Goal: Navigation & Orientation: Find specific page/section

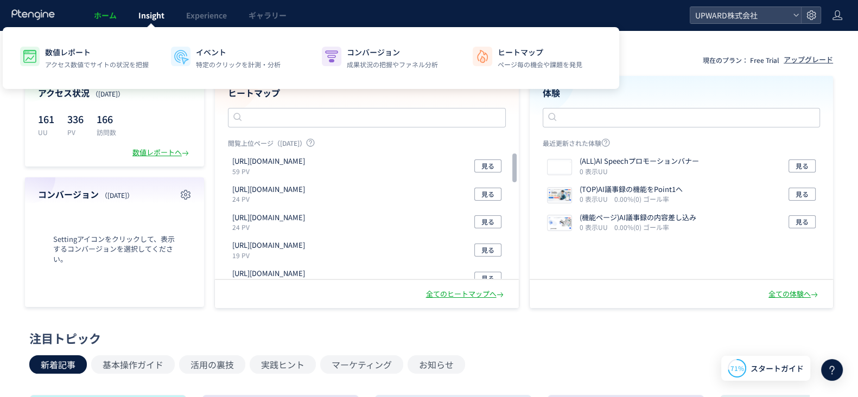
click at [140, 20] on span "Insight" at bounding box center [151, 15] width 26 height 11
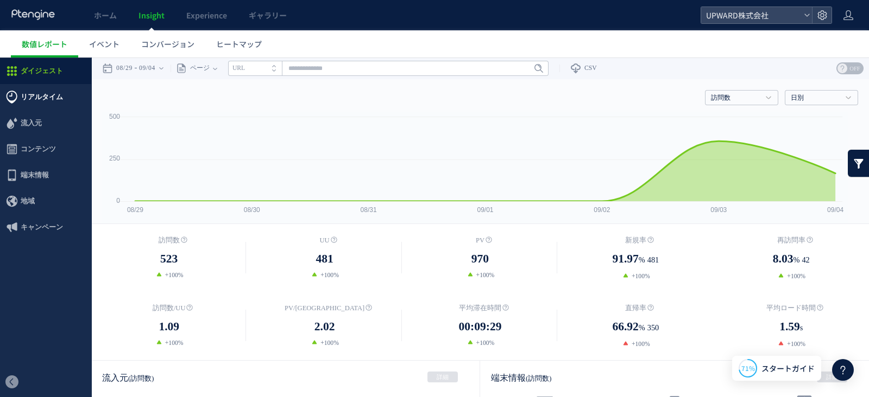
click at [57, 105] on span "リアルタイム" at bounding box center [42, 97] width 42 height 26
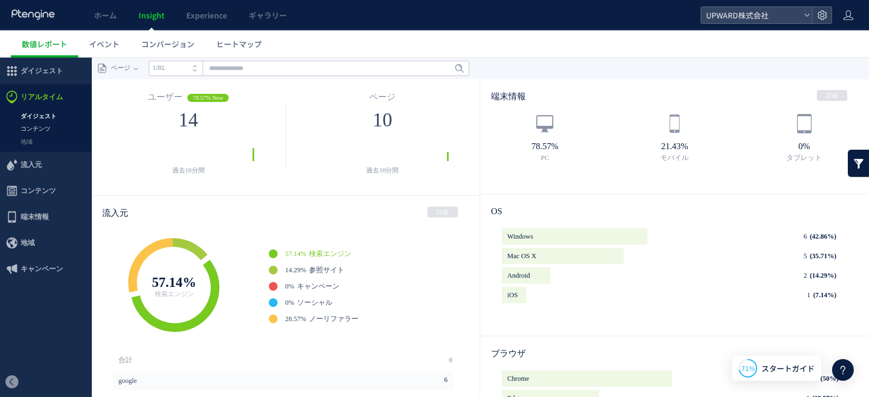
click at [31, 126] on link "コンテンツ" at bounding box center [45, 129] width 91 height 12
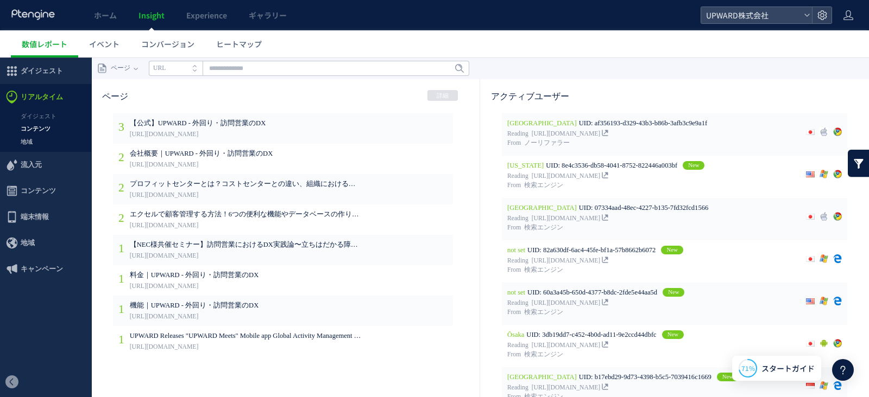
click at [41, 142] on link "地域" at bounding box center [45, 142] width 91 height 12
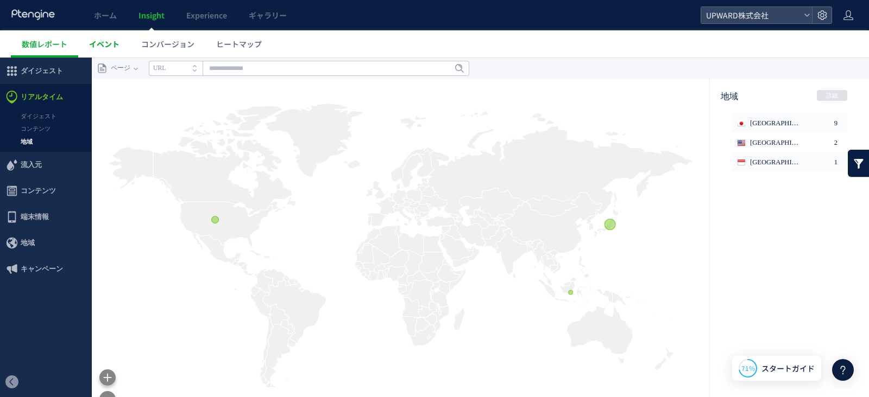
click at [112, 46] on span "イベント" at bounding box center [104, 44] width 30 height 11
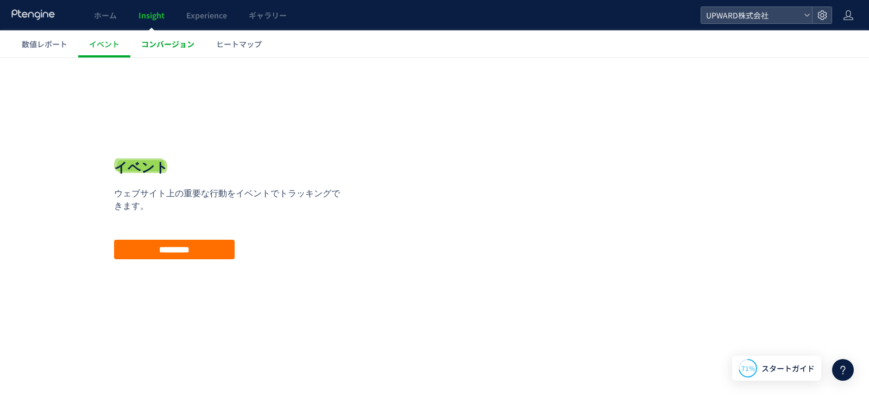
click at [167, 42] on span "コンバージョン" at bounding box center [167, 44] width 53 height 11
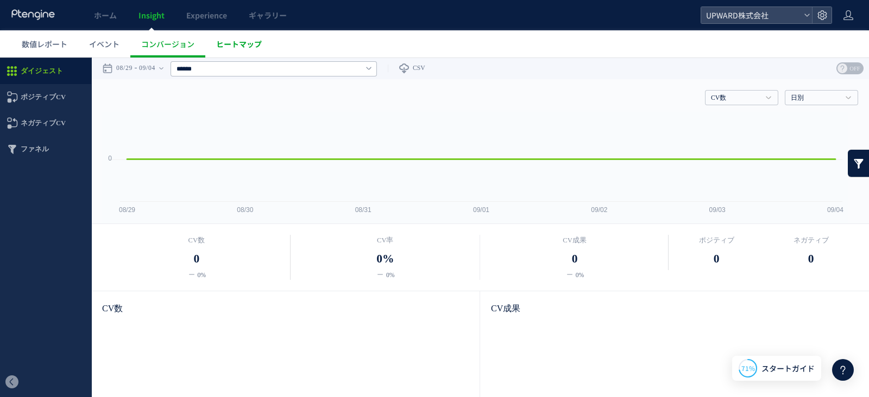
click at [238, 42] on span "ヒートマップ" at bounding box center [239, 44] width 46 height 11
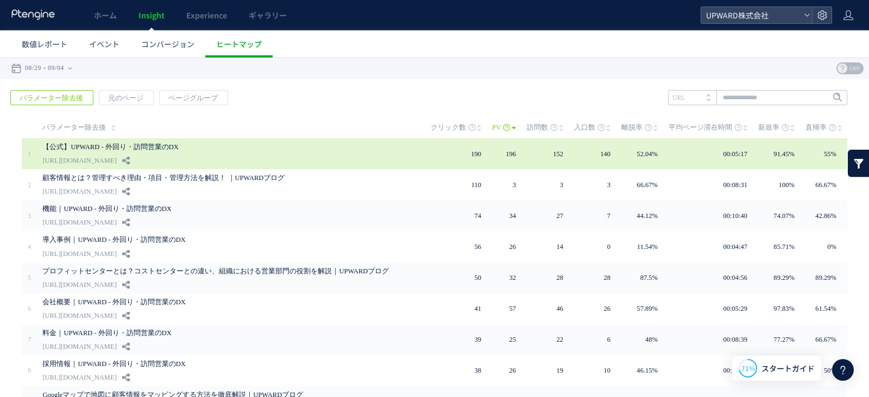
click at [164, 149] on link "【公式】UPWARD - 外回り・訪問営業のDX" at bounding box center [224, 147] width 364 height 13
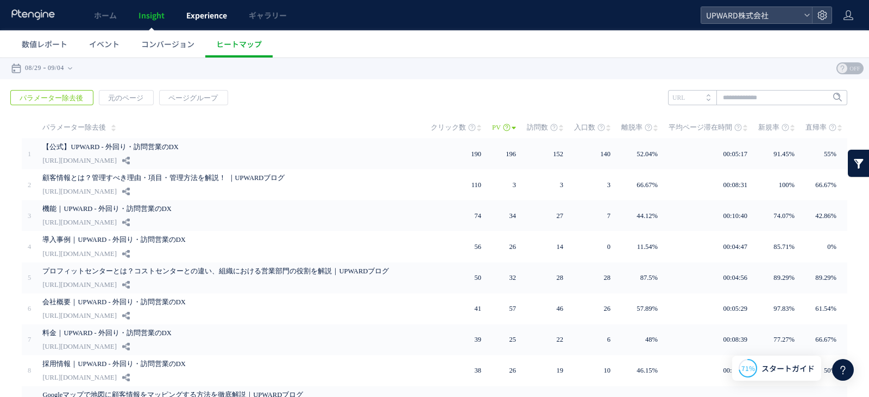
click at [202, 23] on link "Experience" at bounding box center [206, 15] width 62 height 30
